Goal: Find specific page/section: Find specific page/section

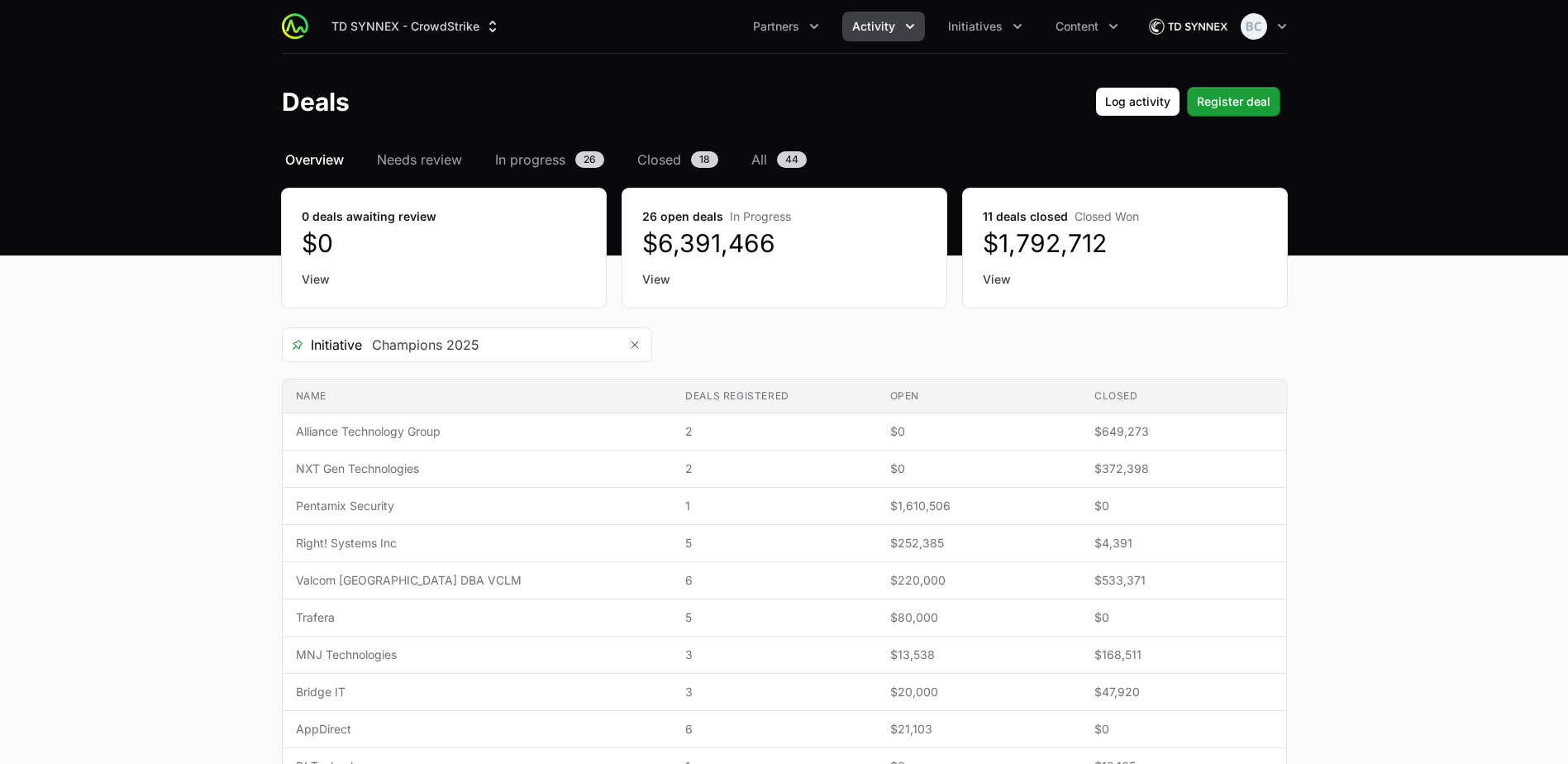
click at [884, 25] on span "Activity" at bounding box center [874, 26] width 43 height 16
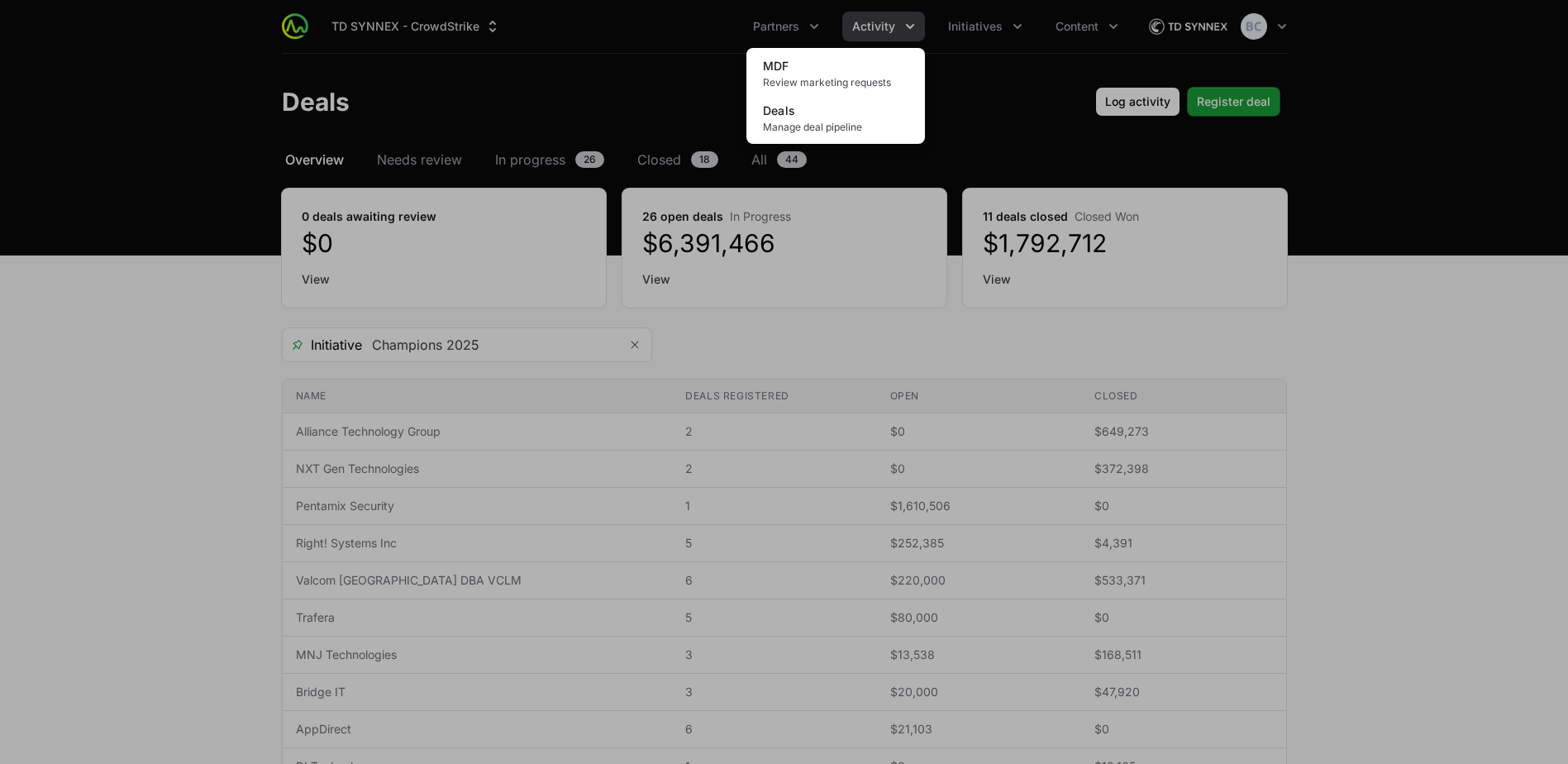
click at [790, 30] on div "Activity menu" at bounding box center [784, 382] width 1568 height 764
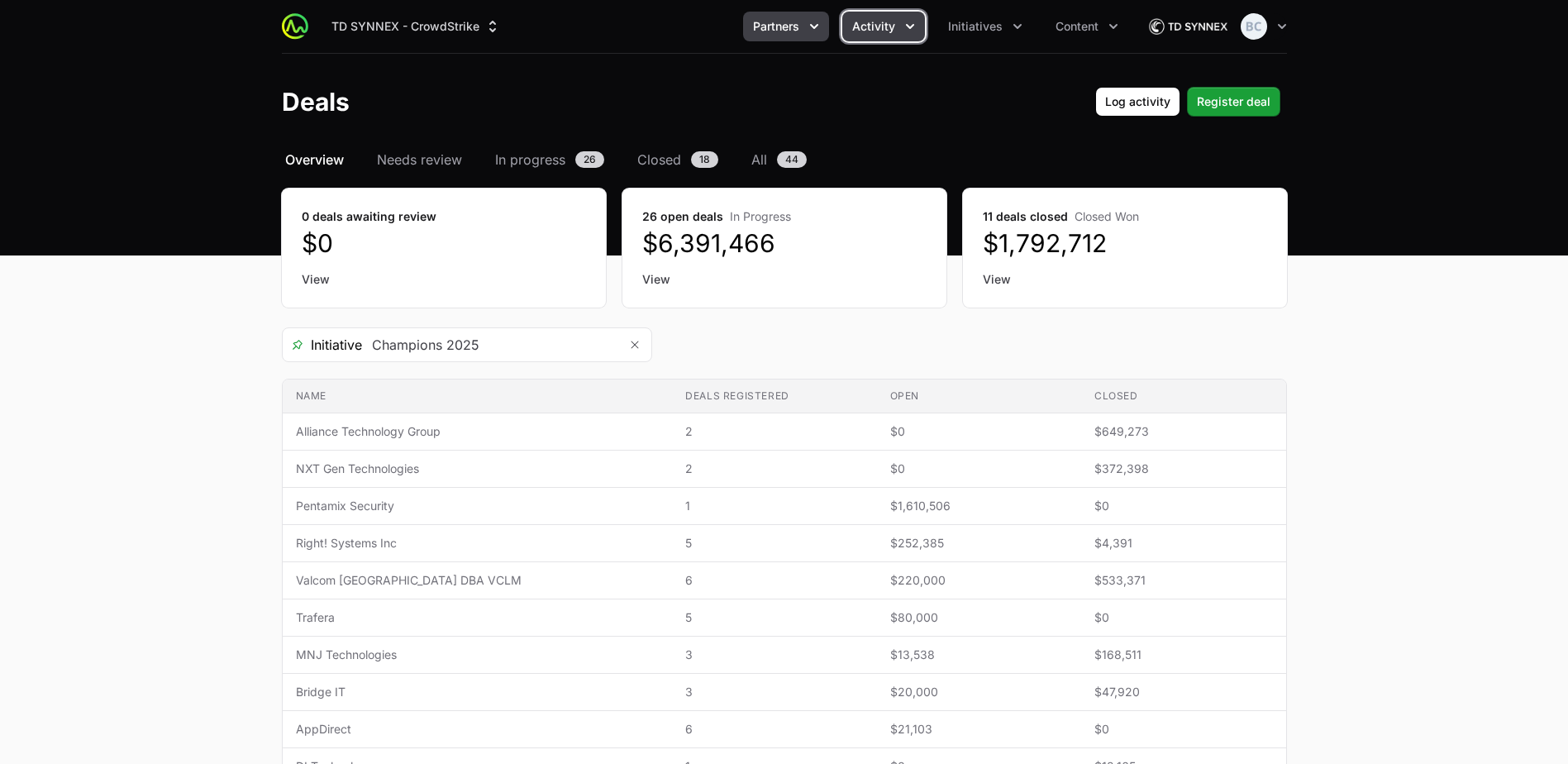
click at [808, 26] on icon "Partners menu" at bounding box center [814, 26] width 16 height 16
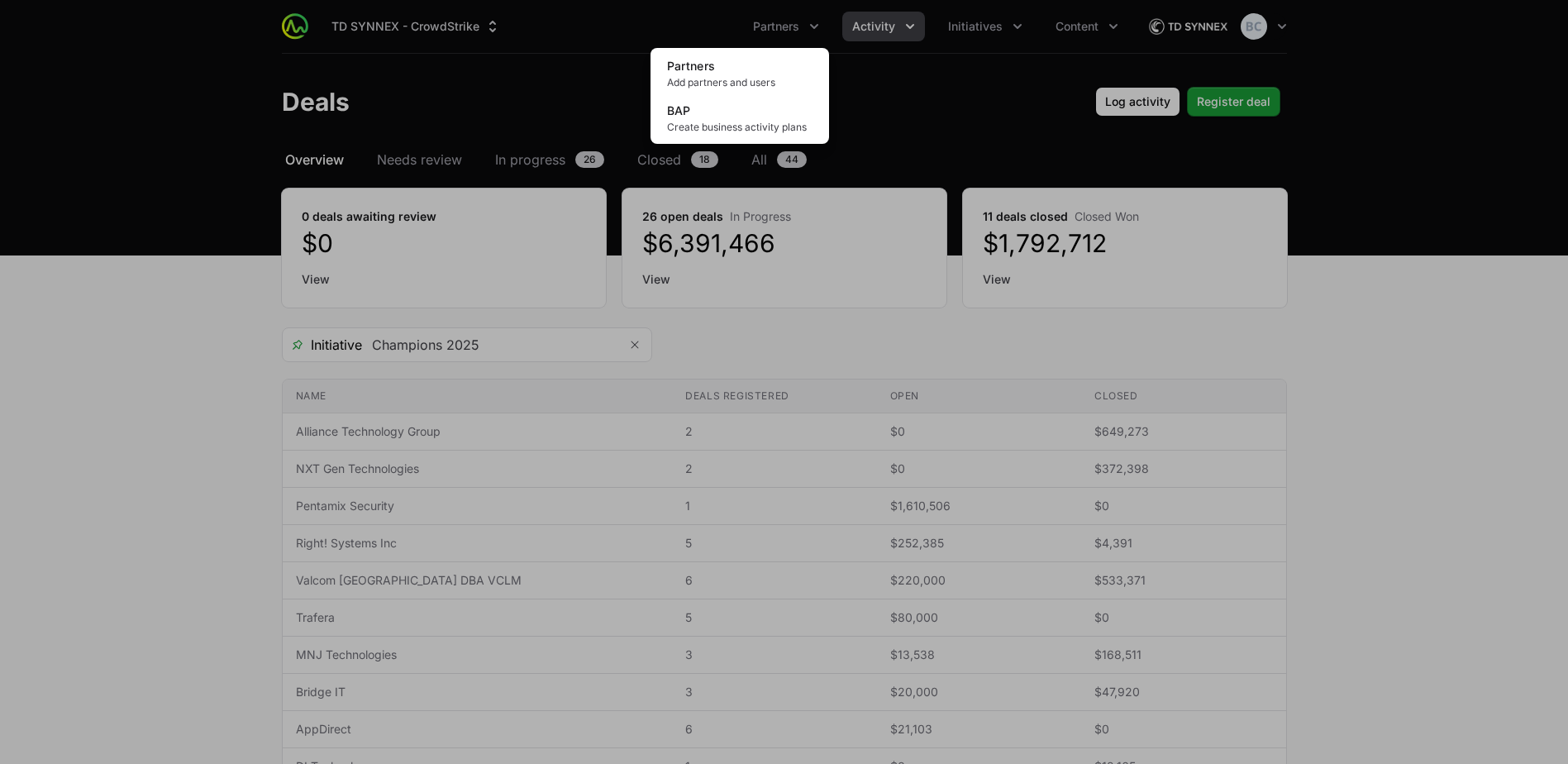
click at [876, 27] on div "Partners menu" at bounding box center [784, 382] width 1568 height 764
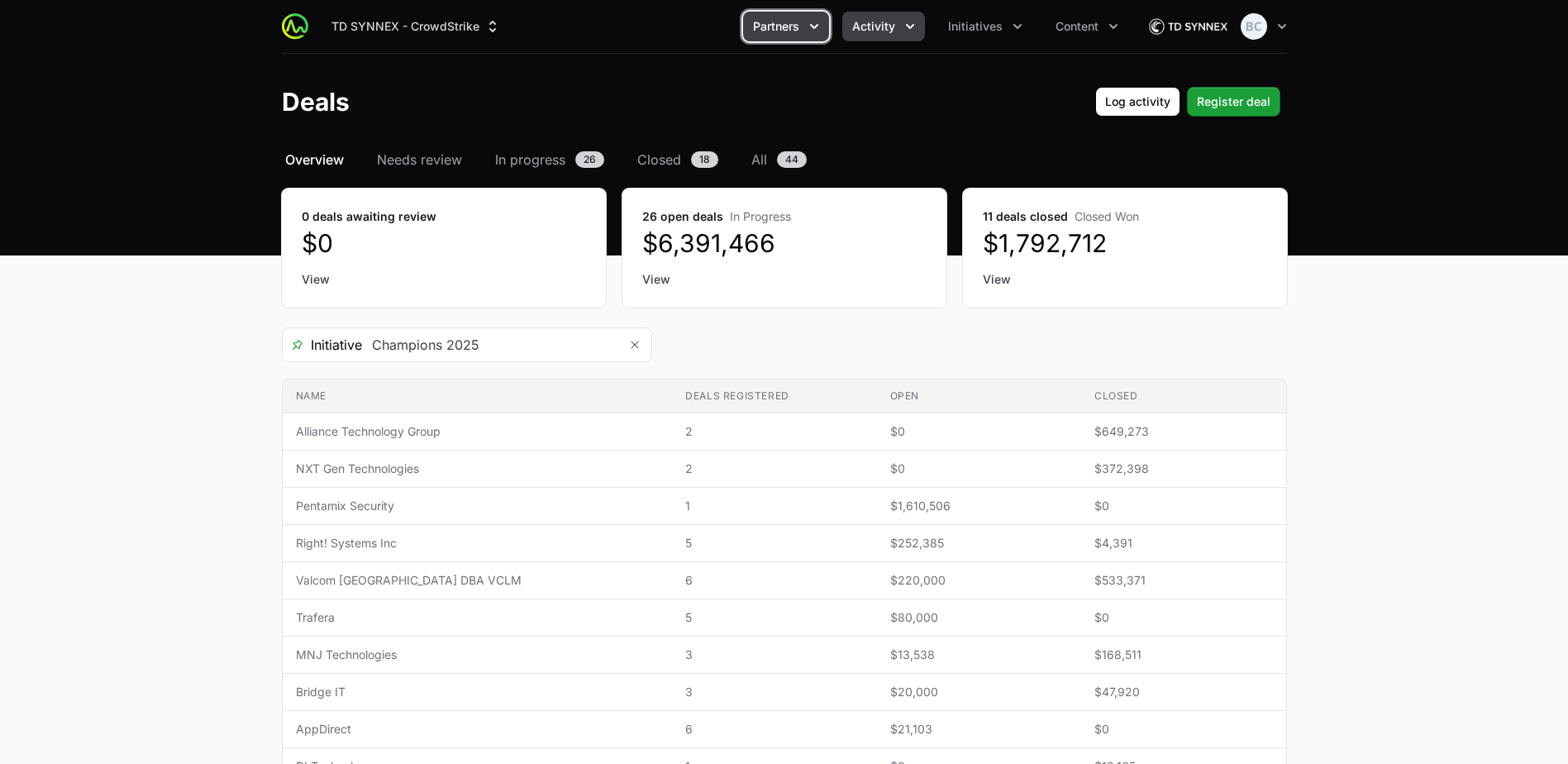
click at [801, 24] on button "Partners" at bounding box center [786, 26] width 86 height 30
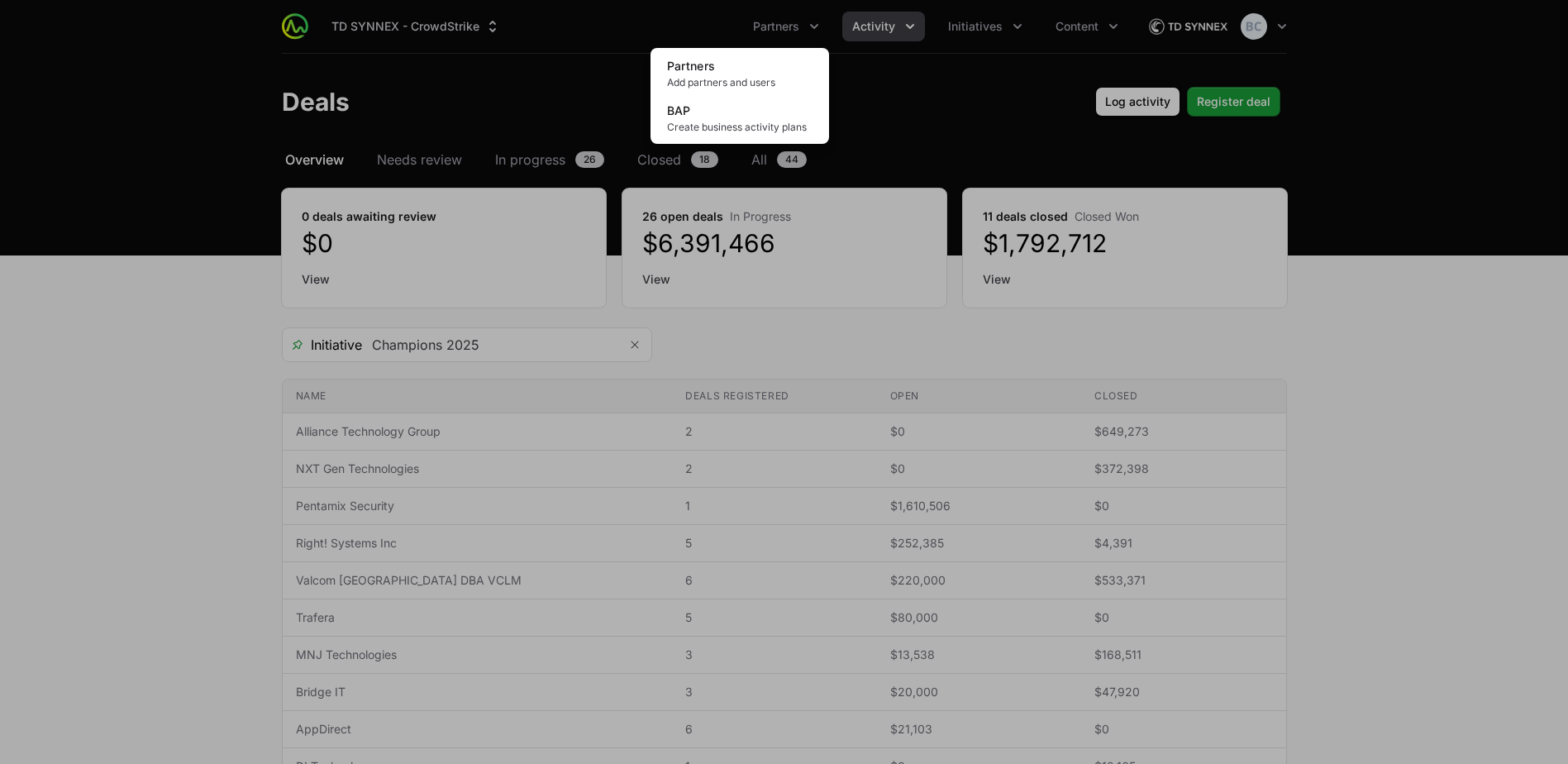
click at [859, 30] on div "Partners menu" at bounding box center [784, 382] width 1568 height 764
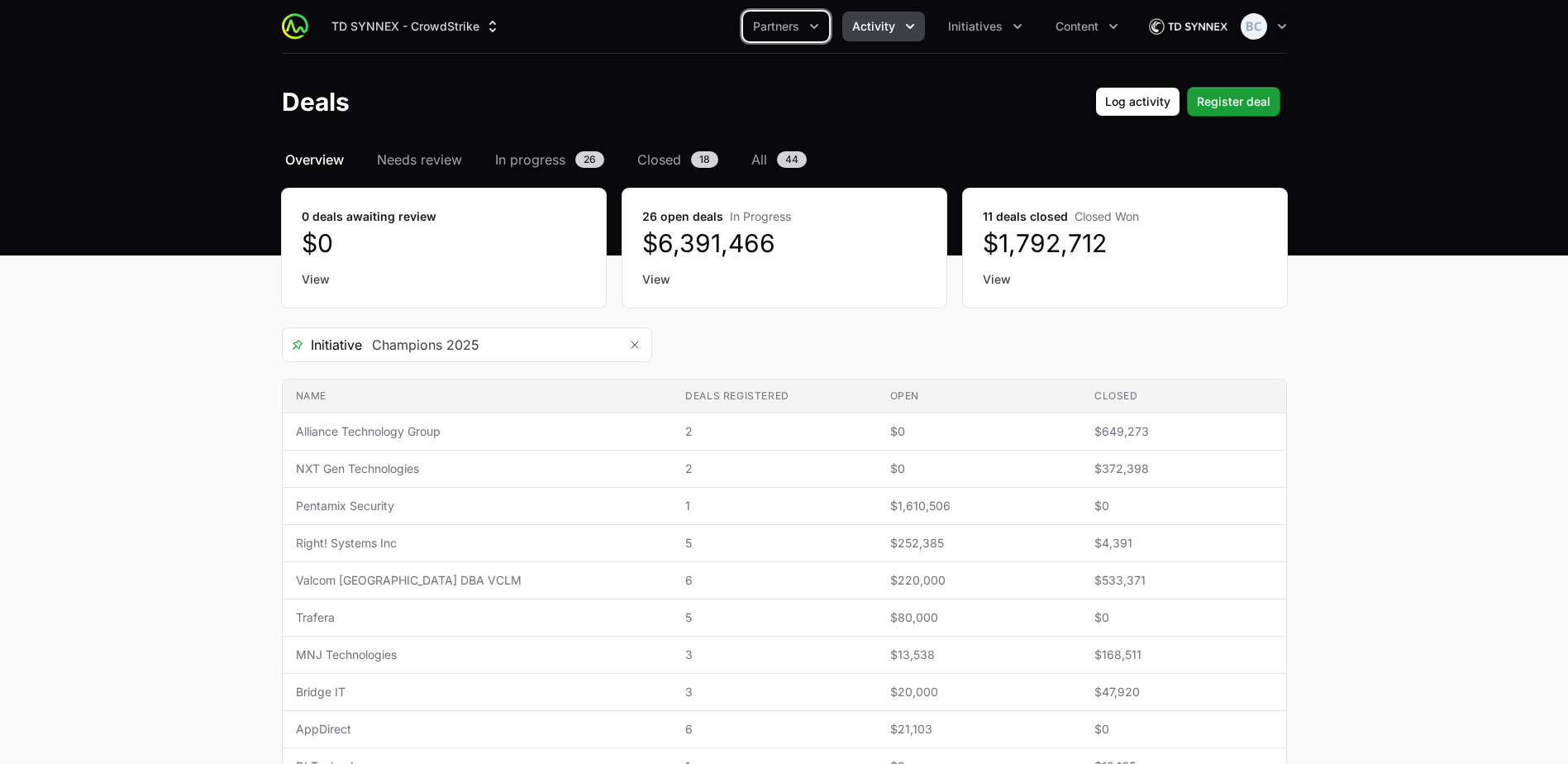
click at [881, 30] on span "Activity" at bounding box center [874, 26] width 43 height 16
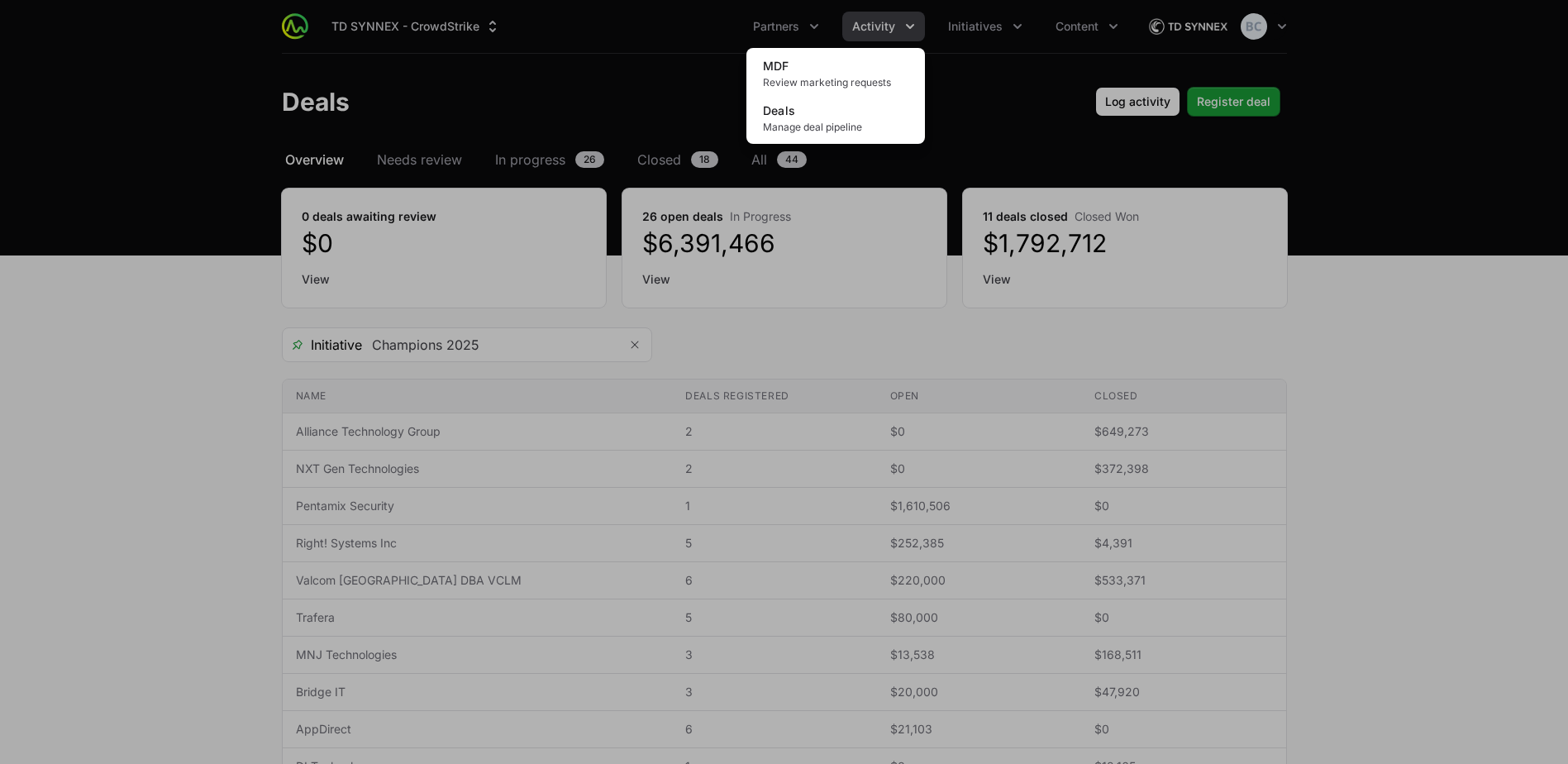
click at [984, 18] on div "Activity menu" at bounding box center [784, 382] width 1568 height 764
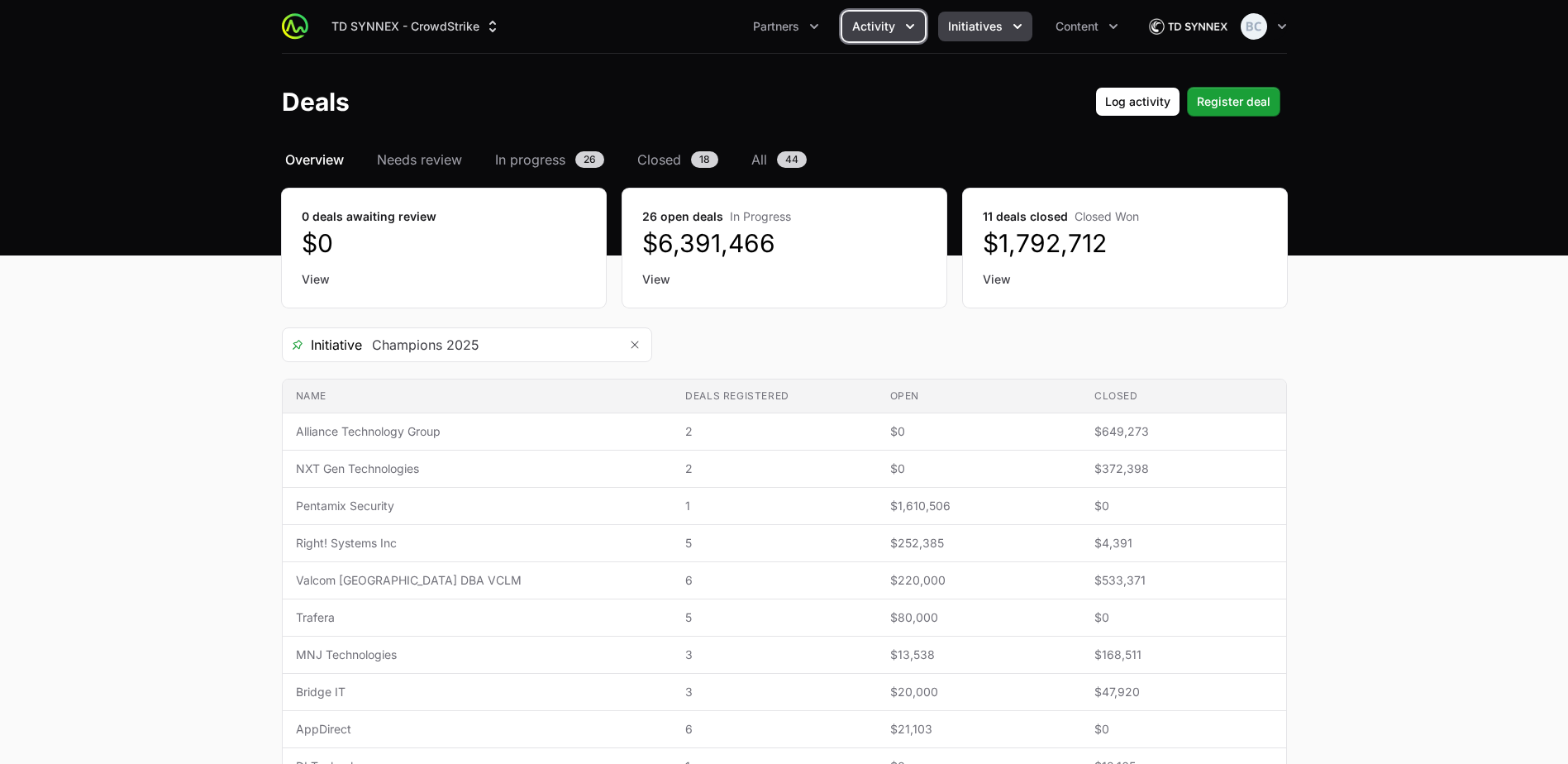
click at [989, 19] on span "Initiatives" at bounding box center [975, 26] width 55 height 16
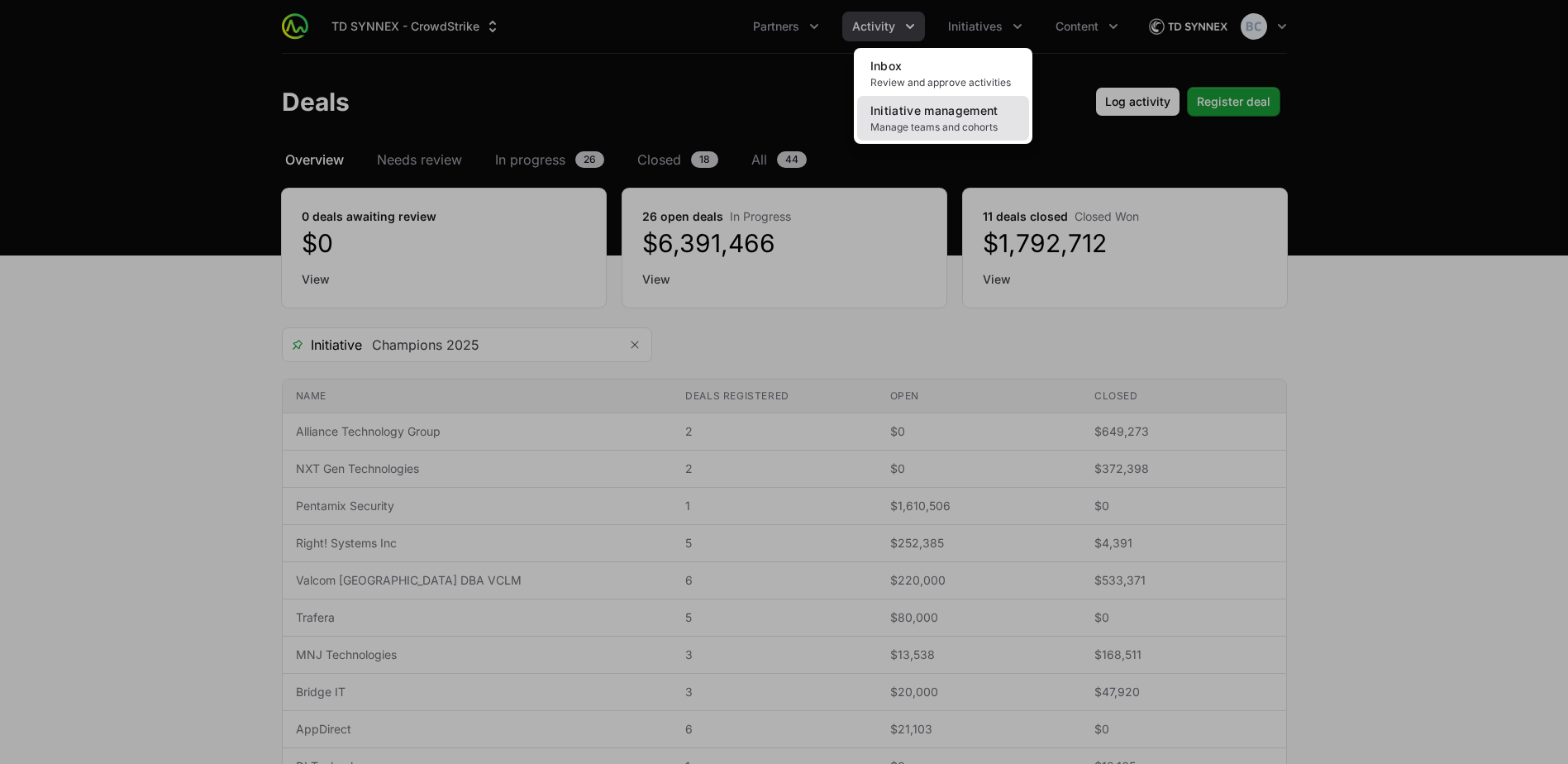
click at [944, 130] on span "Manage teams and cohorts" at bounding box center [943, 127] width 146 height 14
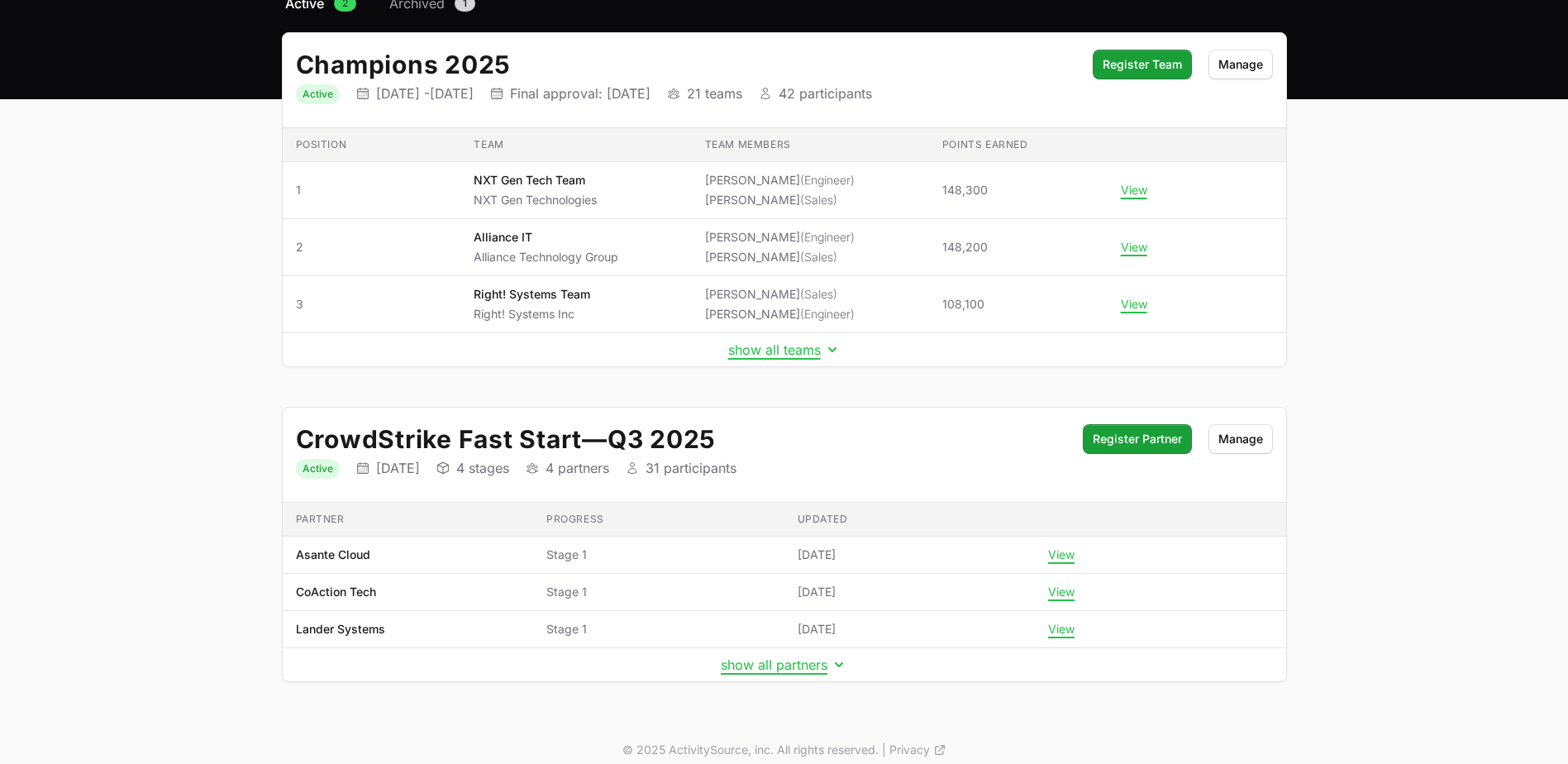
scroll to position [170, 0]
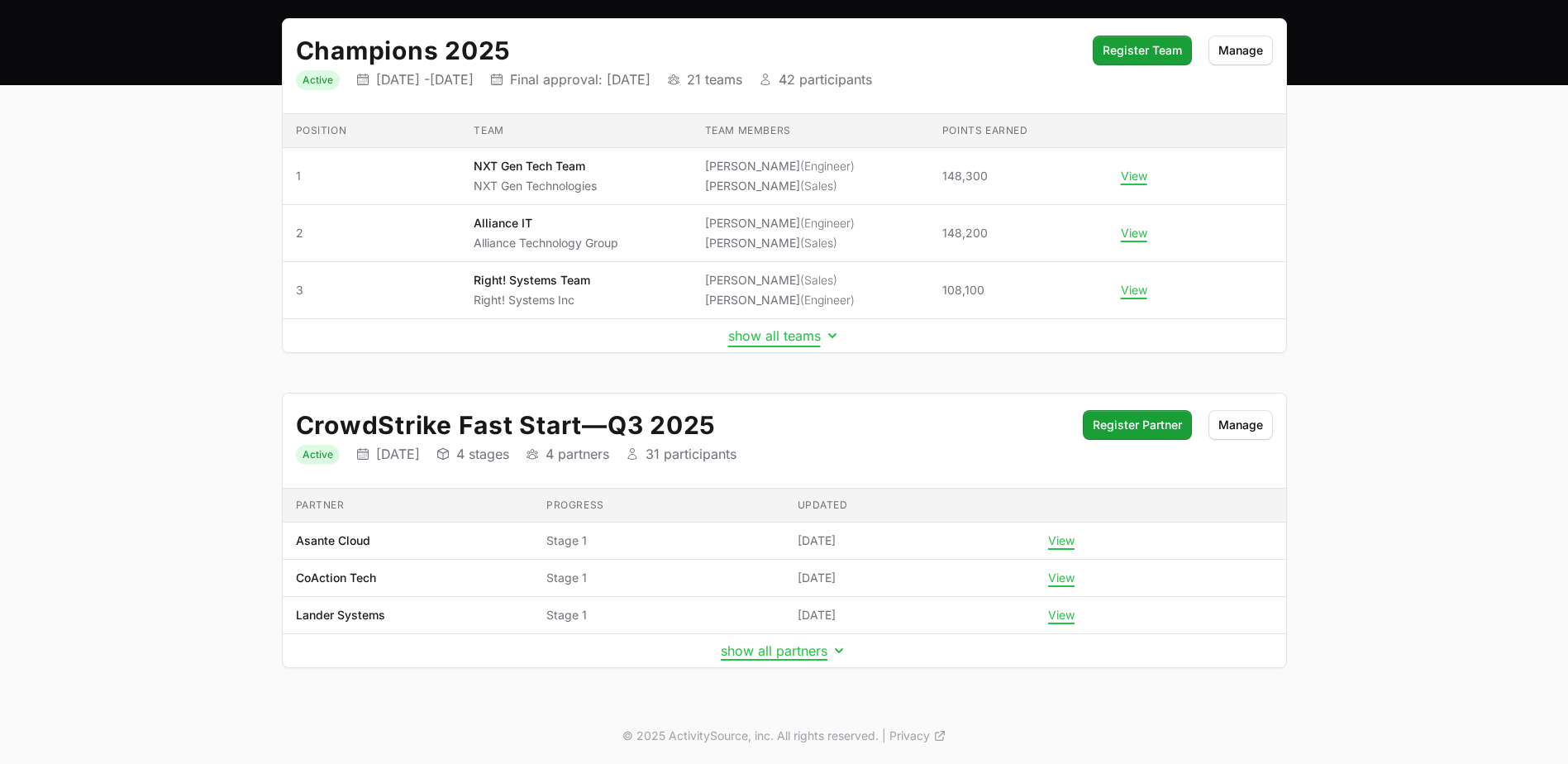
click at [768, 334] on button "show all teams" at bounding box center [784, 335] width 112 height 16
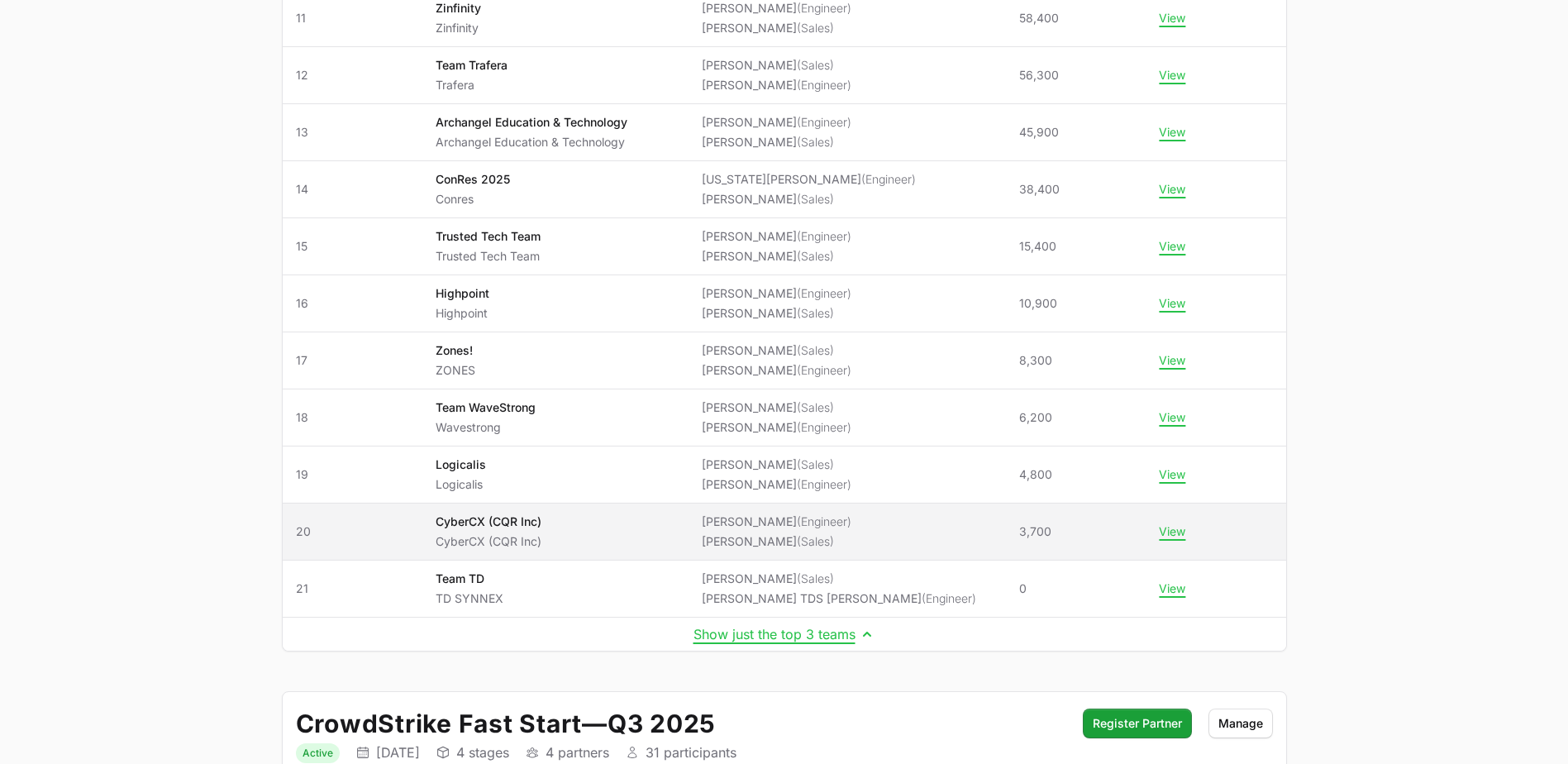
scroll to position [915, 0]
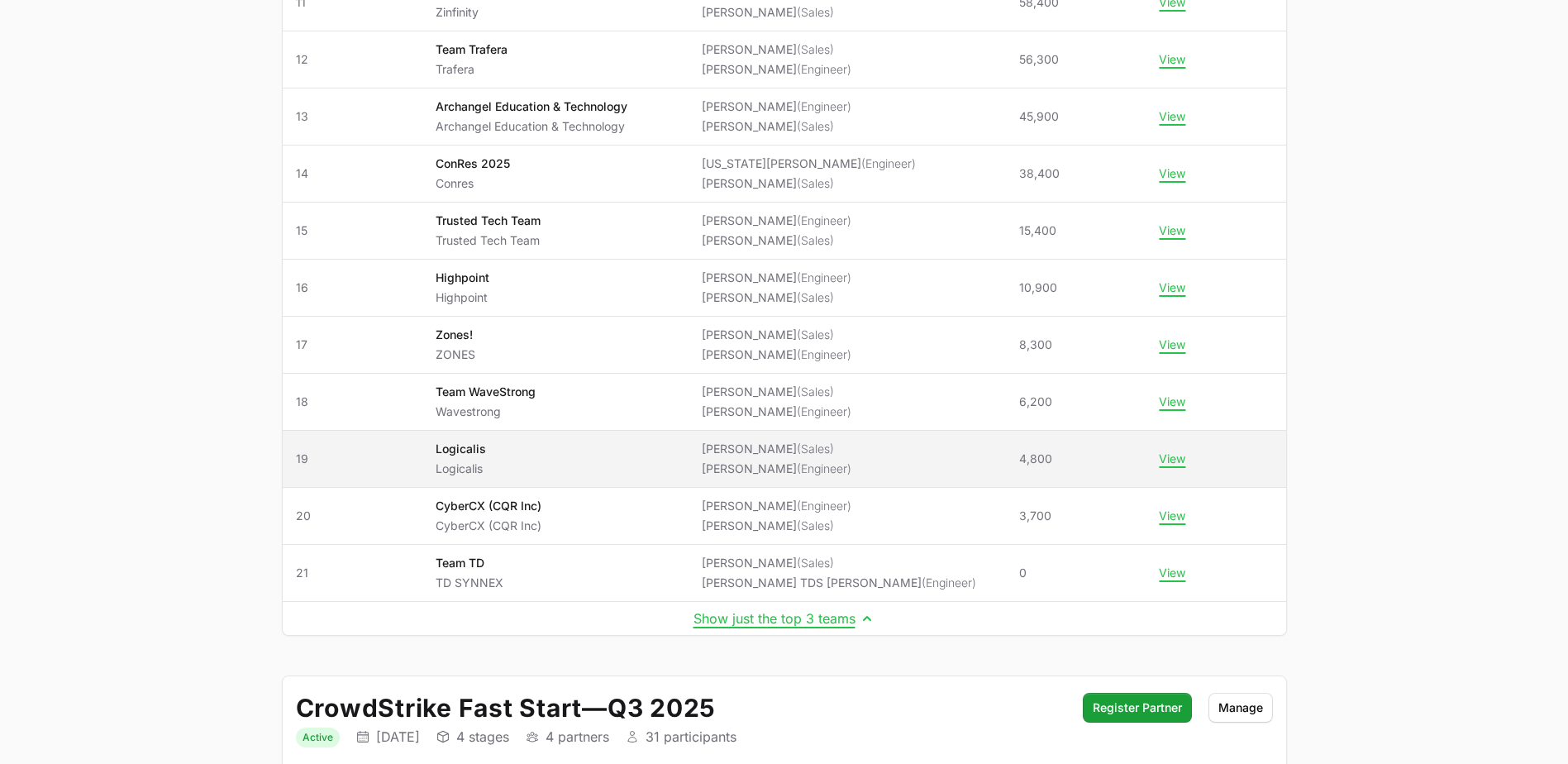
click at [545, 458] on span "Logicalis Logicalis" at bounding box center [555, 459] width 239 height 37
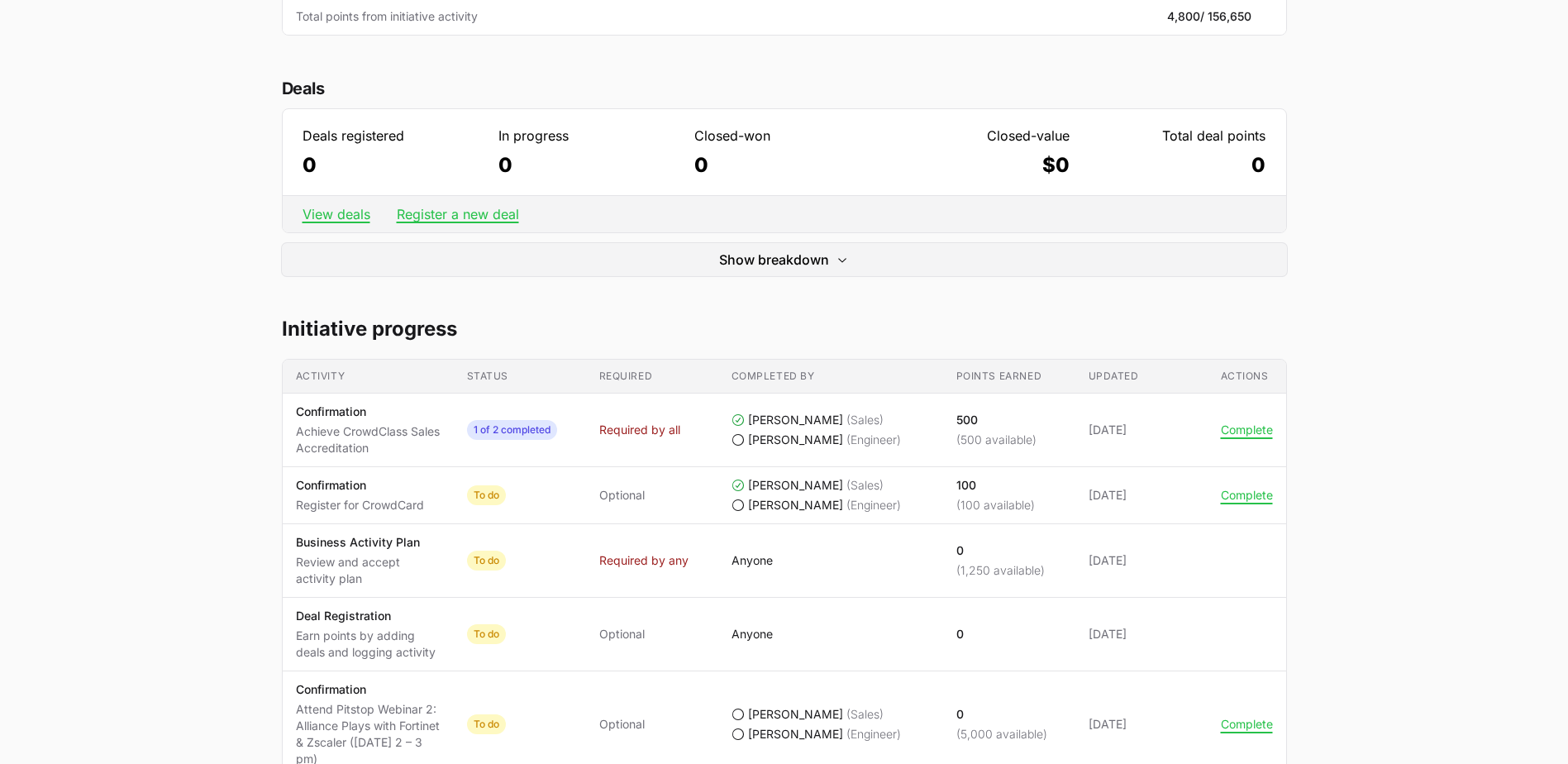
scroll to position [560, 0]
